Goal: Ask a question

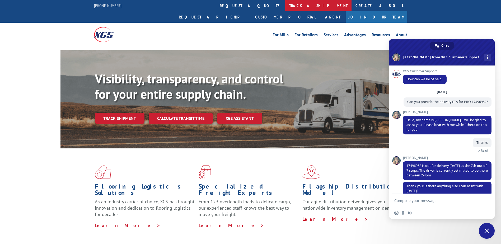
scroll to position [42, 0]
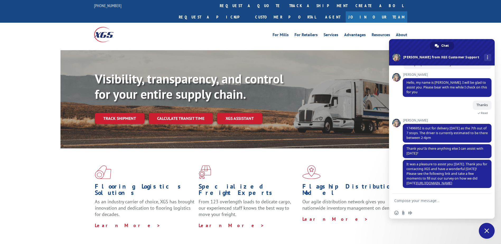
click at [421, 200] on textarea "Compose your message..." at bounding box center [436, 200] width 85 height 13
click at [420, 202] on textarea "WHat ios the" at bounding box center [436, 200] width 85 height 13
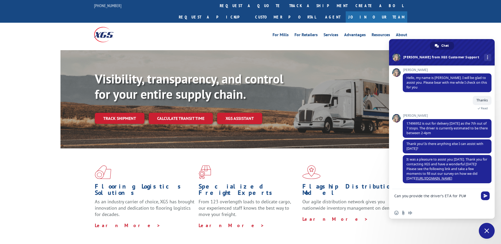
paste textarea "31451865"
click at [421, 202] on textarea "Can you provide the driver's ETA for PU#31451865? Maple Trade Corp" at bounding box center [436, 198] width 85 height 18
click at [422, 198] on textarea "Can you provide the driver's ETA for PU#31451865? The pickup is for Maple Trade…" at bounding box center [436, 195] width 85 height 23
click at [413, 202] on textarea "Can you provide the driver's ETA for PU#31451865? The pickup is for Maple Trade…" at bounding box center [436, 195] width 85 height 23
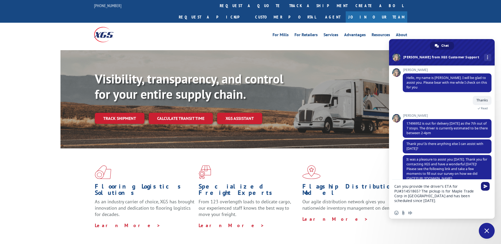
type textarea "Can you provide the driver's ETA for PU#31451865? The pickup is for Maple Trade…"
click at [487, 187] on span "Send" at bounding box center [486, 186] width 4 height 4
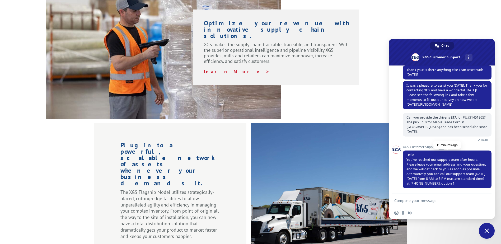
scroll to position [116, 0]
click at [490, 232] on span "Close chat" at bounding box center [487, 231] width 16 height 16
